Goal: Information Seeking & Learning: Learn about a topic

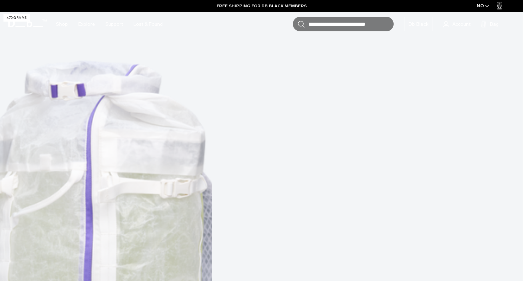
scroll to position [235, 0]
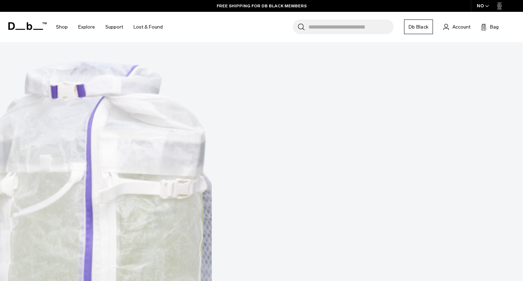
click at [478, 4] on div "NO" at bounding box center [483, 6] width 24 height 12
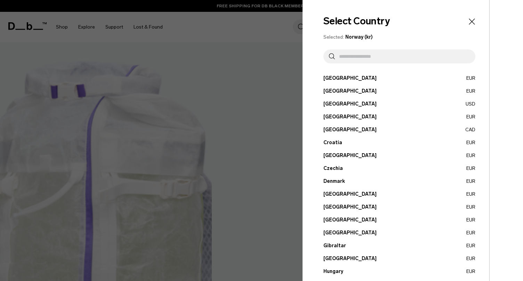
click at [374, 57] on input "text" at bounding box center [402, 56] width 135 height 14
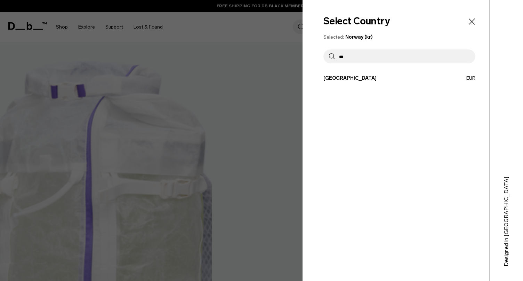
type input "***"
click at [365, 73] on div "Select Country Selected: Norway (kr) *** Austria EUR Belgium EUR Brazil USD" at bounding box center [396, 140] width 187 height 281
click at [357, 77] on button "Poland EUR" at bounding box center [400, 77] width 152 height 7
click at [329, 78] on button "Poland EUR" at bounding box center [400, 77] width 152 height 7
click at [474, 78] on button "Poland EUR" at bounding box center [400, 77] width 152 height 7
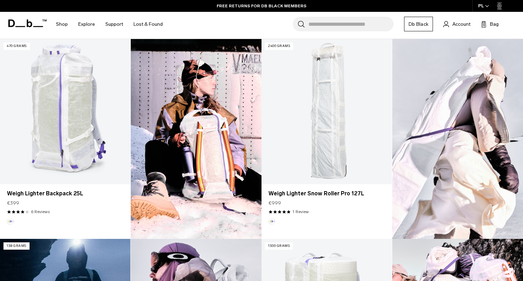
scroll to position [206, 0]
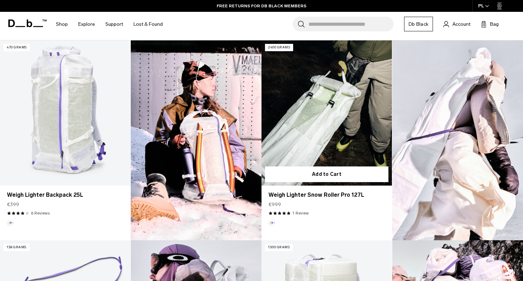
click at [271, 221] on button "Aurora" at bounding box center [272, 223] width 6 height 6
click at [286, 213] on span "5.0 star rating" at bounding box center [280, 213] width 22 height 4
click at [300, 213] on link "1 Review" at bounding box center [301, 213] width 16 height 6
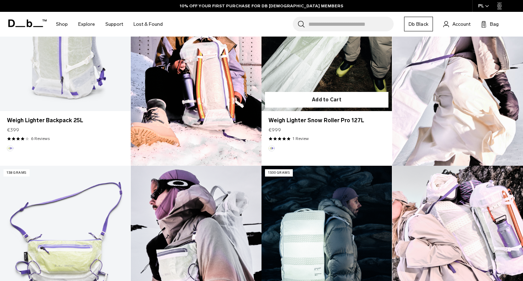
scroll to position [262, 0]
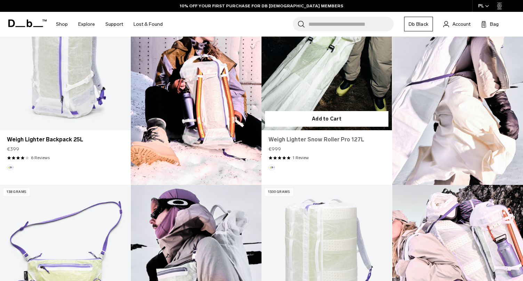
click at [304, 138] on link "Weigh Lighter Snow Roller Pro 127L" at bounding box center [327, 139] width 117 height 8
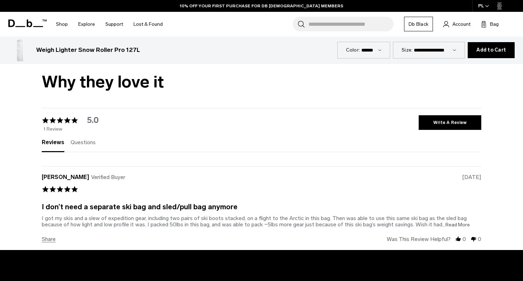
scroll to position [1173, 0]
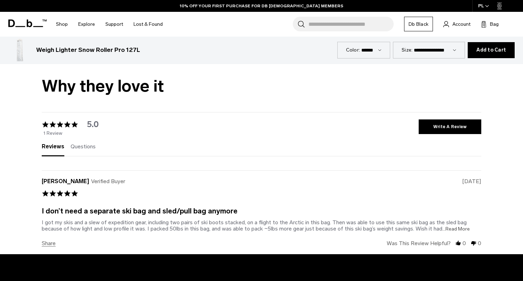
click at [452, 227] on span "...Read More" at bounding box center [456, 229] width 27 height 6
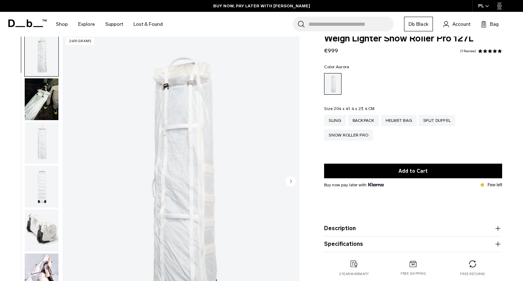
scroll to position [14, 0]
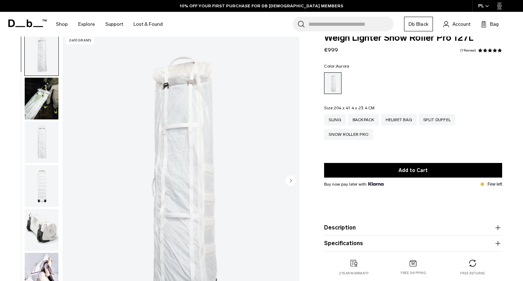
click at [38, 93] on img "button" at bounding box center [42, 99] width 34 height 42
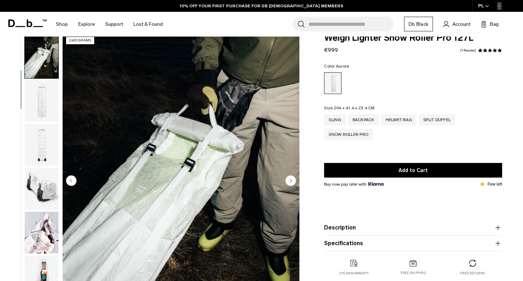
scroll to position [44, 0]
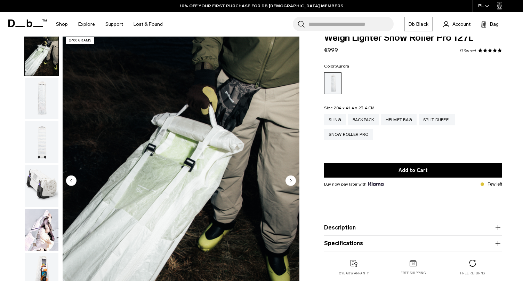
click at [39, 99] on img "button" at bounding box center [42, 99] width 34 height 42
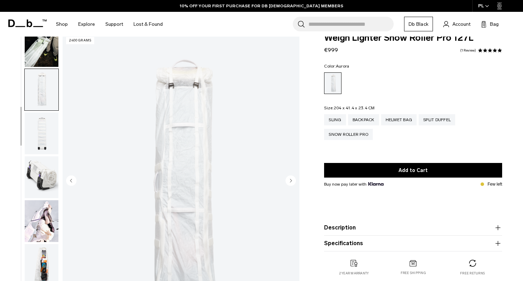
scroll to position [53, 0]
click at [37, 134] on img "button" at bounding box center [42, 133] width 34 height 42
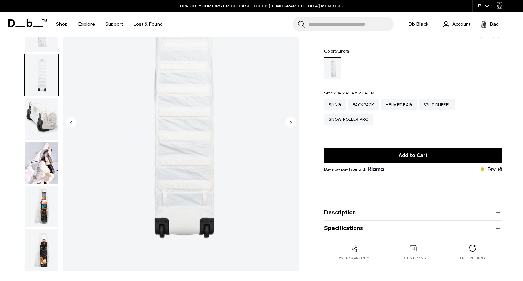
scroll to position [81, 0]
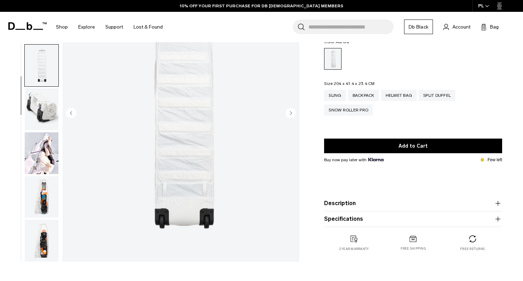
click at [45, 108] on img "button" at bounding box center [42, 109] width 34 height 42
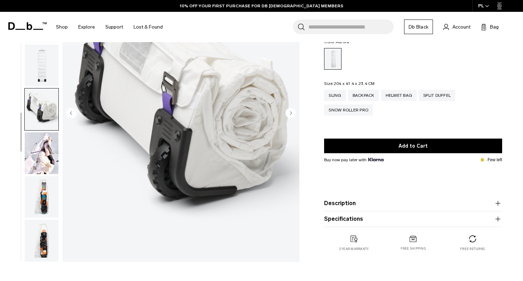
click at [41, 165] on img "button" at bounding box center [42, 153] width 34 height 42
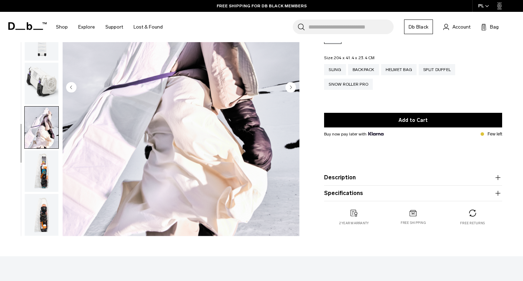
scroll to position [111, 0]
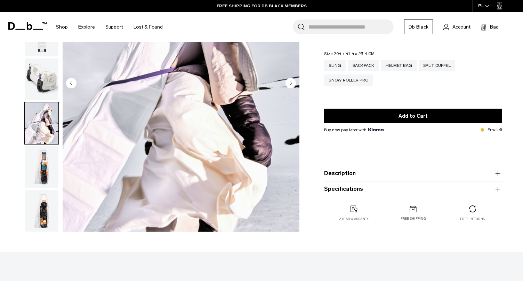
click at [41, 165] on img "button" at bounding box center [42, 167] width 34 height 42
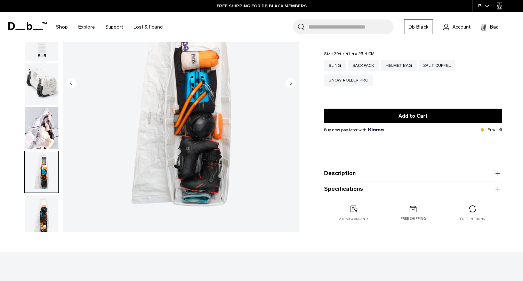
scroll to position [53, 0]
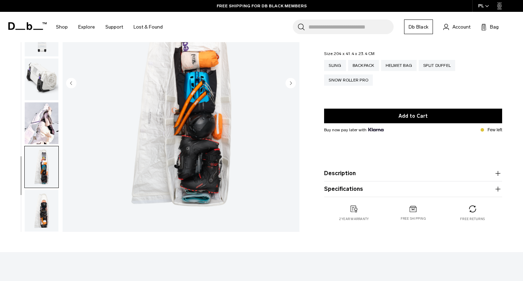
click at [36, 217] on img "button" at bounding box center [42, 211] width 34 height 42
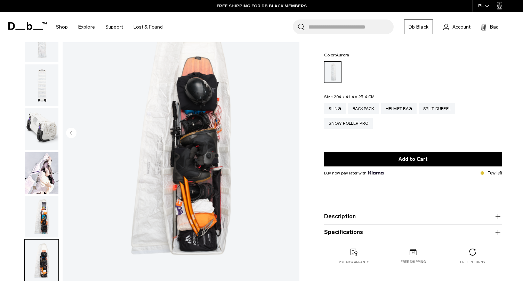
scroll to position [0, 0]
